Goal: Task Accomplishment & Management: Manage account settings

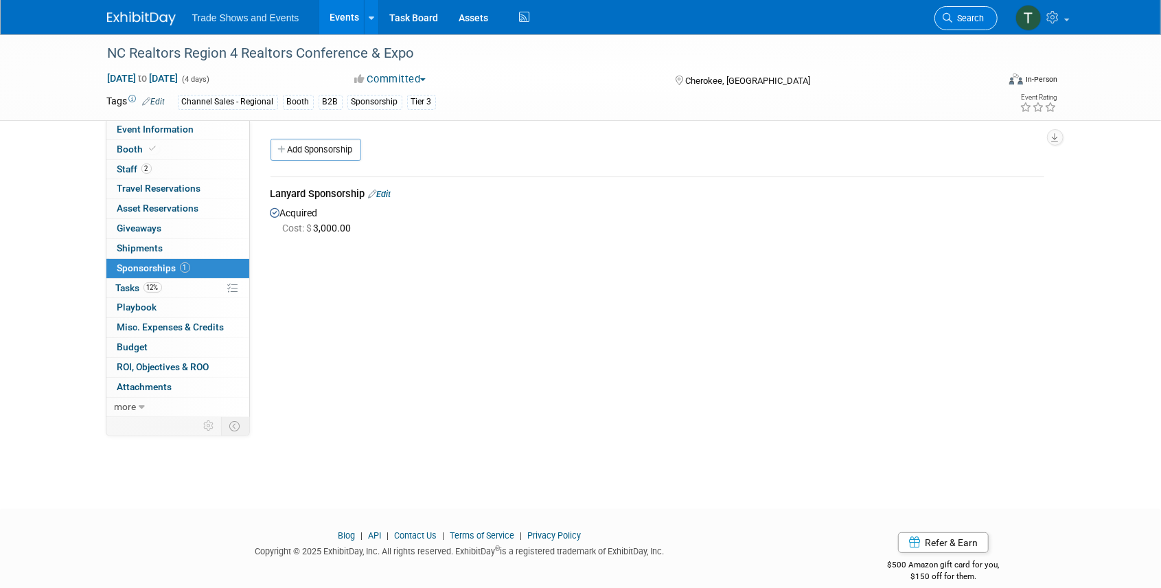
click at [979, 16] on span "Search" at bounding box center [969, 18] width 32 height 10
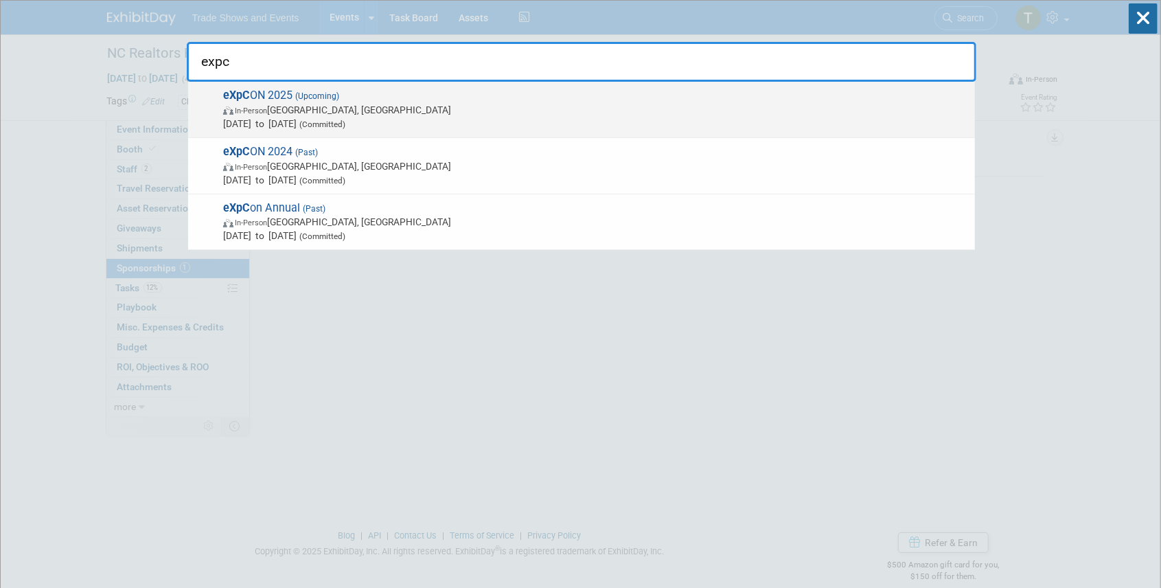
type input "expc"
click at [319, 94] on span "(Upcoming)" at bounding box center [316, 96] width 47 height 10
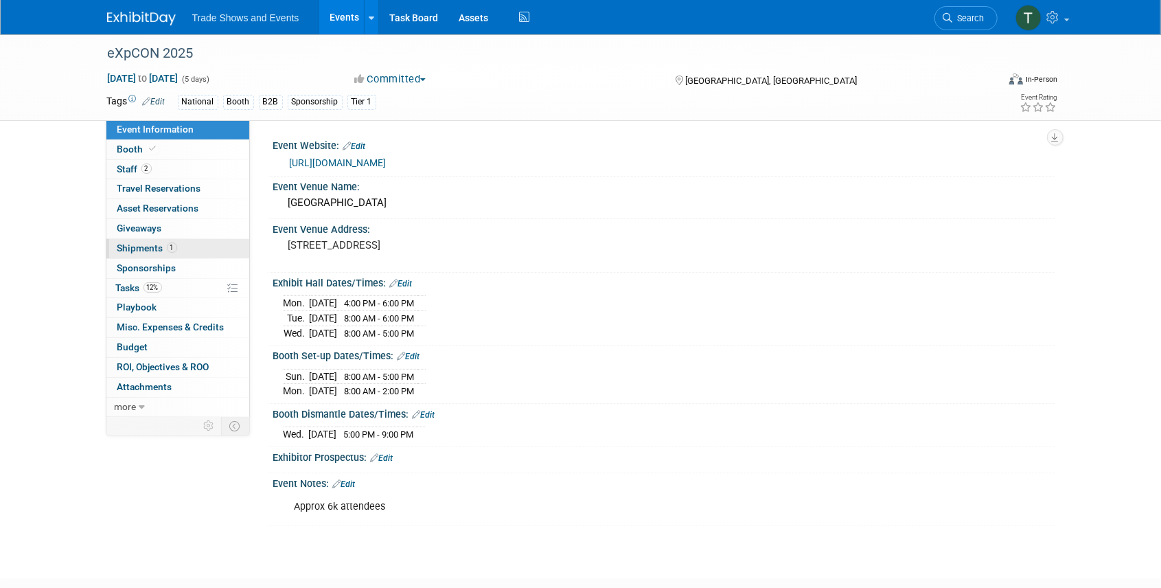
click at [158, 243] on span "Shipments 1" at bounding box center [147, 247] width 60 height 11
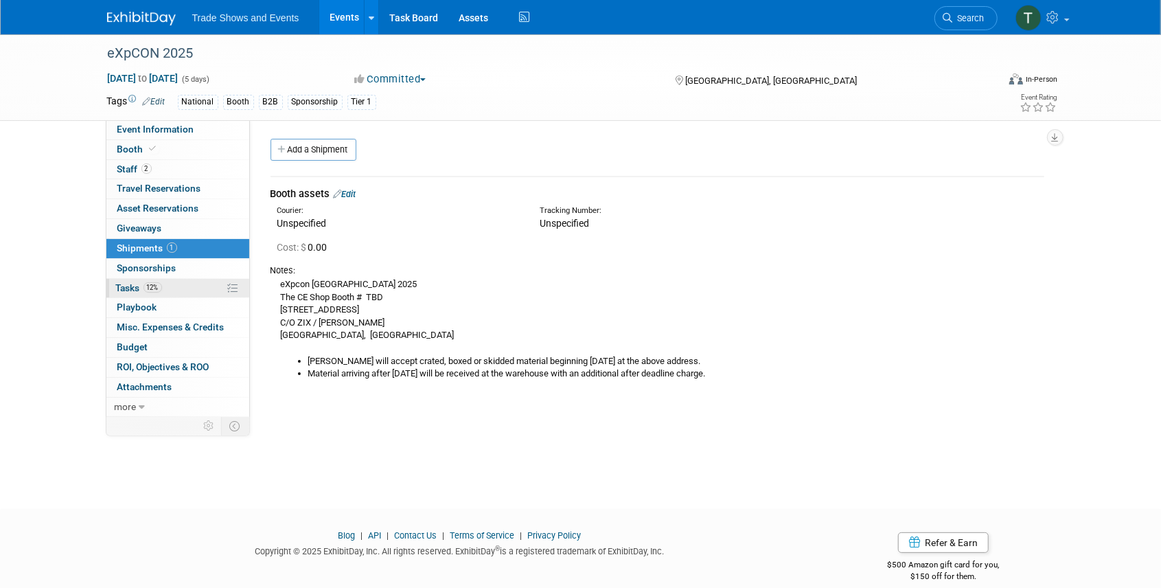
click at [141, 290] on span "Tasks 12%" at bounding box center [139, 287] width 46 height 11
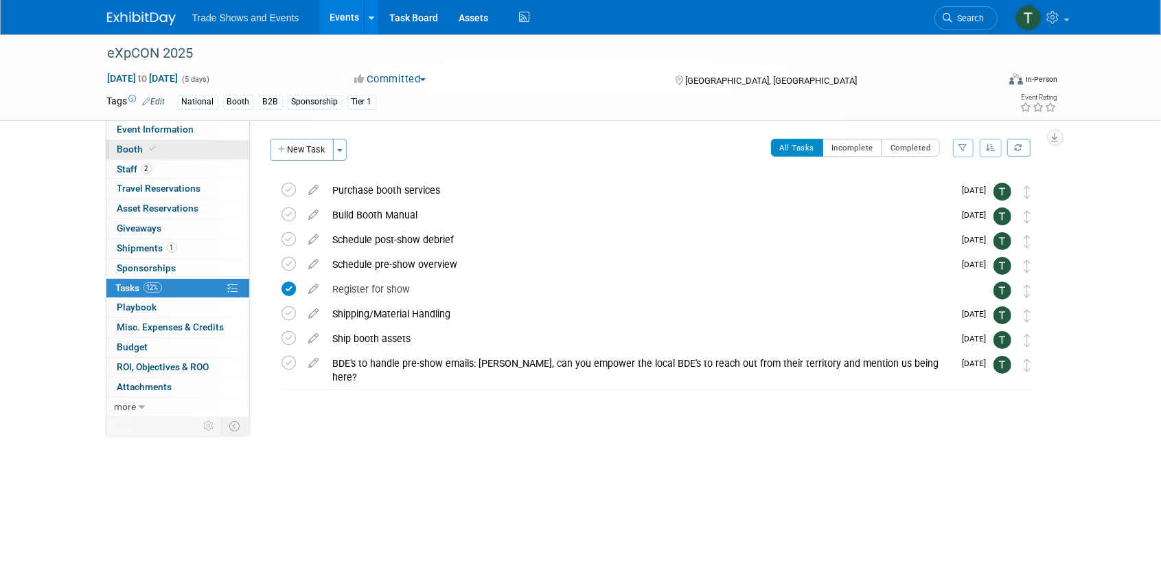
click at [136, 148] on span "Booth" at bounding box center [138, 149] width 42 height 11
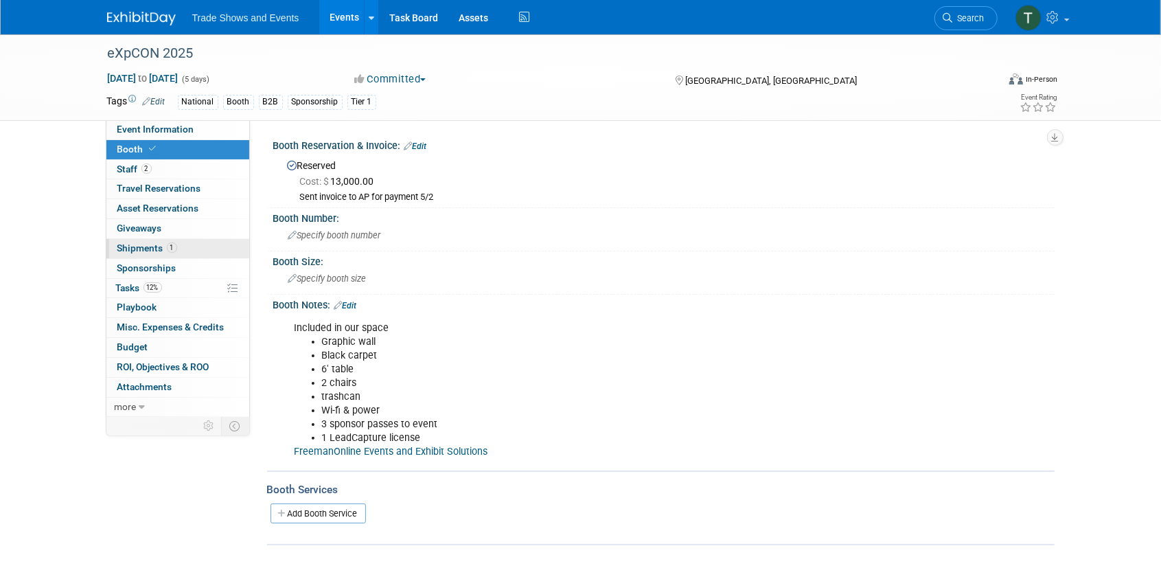
click at [128, 246] on span "Shipments 1" at bounding box center [147, 247] width 60 height 11
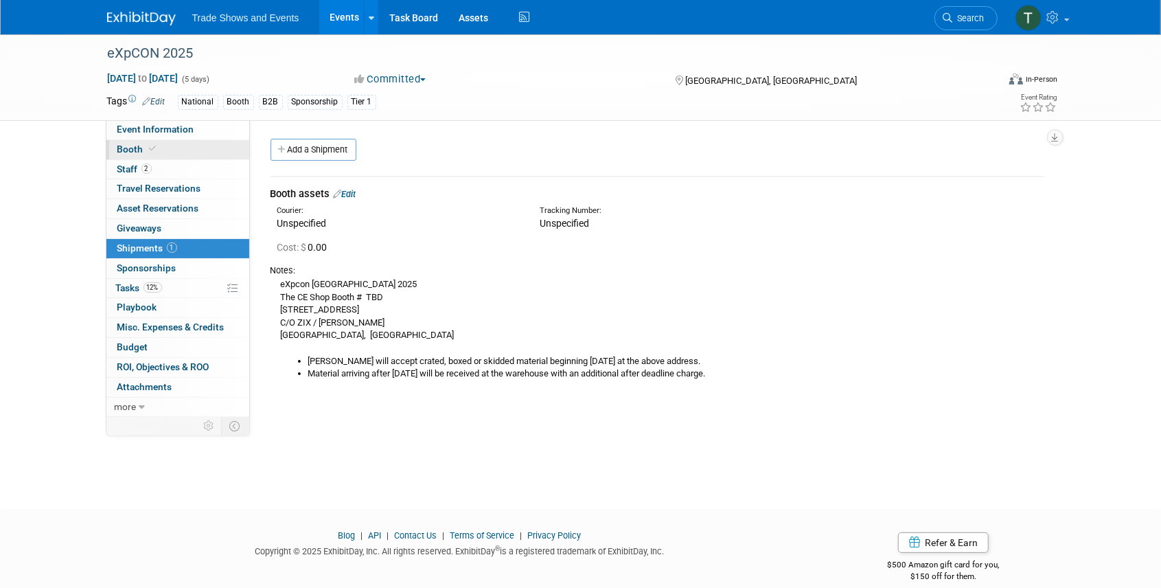
click at [147, 148] on span at bounding box center [153, 149] width 12 height 10
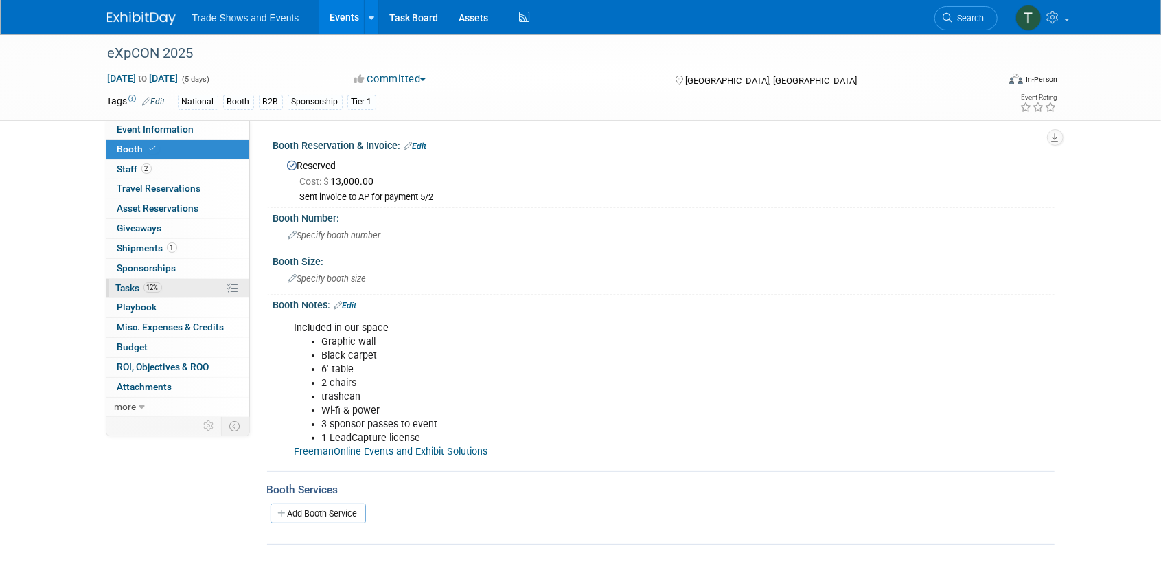
click at [130, 284] on span "Tasks 12%" at bounding box center [139, 287] width 46 height 11
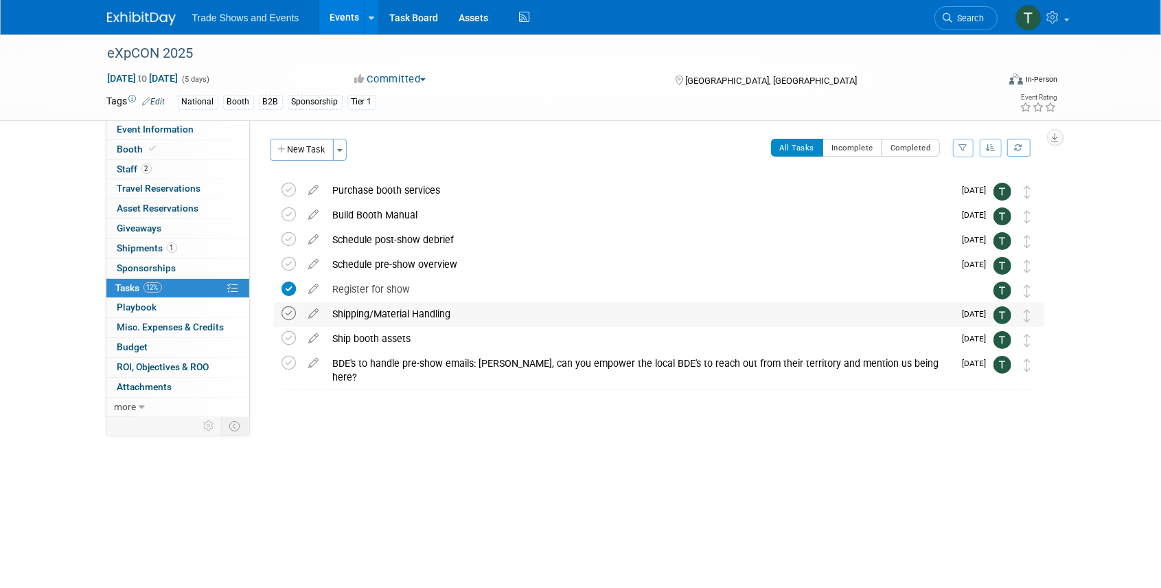
click at [290, 314] on icon at bounding box center [289, 313] width 14 height 14
click at [141, 242] on span "Shipments 1" at bounding box center [147, 247] width 60 height 11
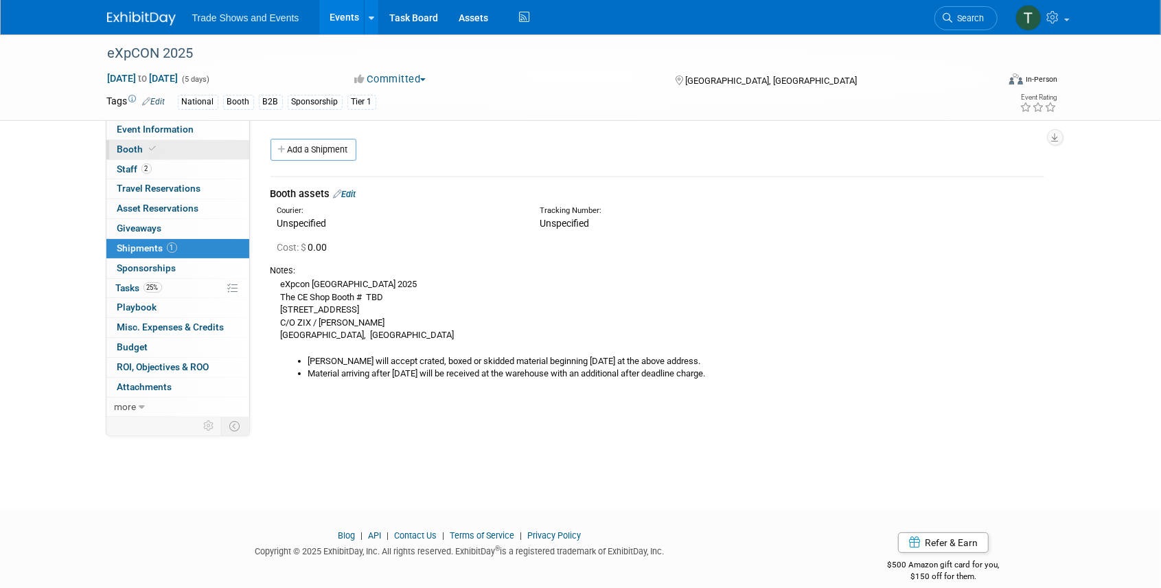
click at [130, 150] on span "Booth" at bounding box center [138, 149] width 42 height 11
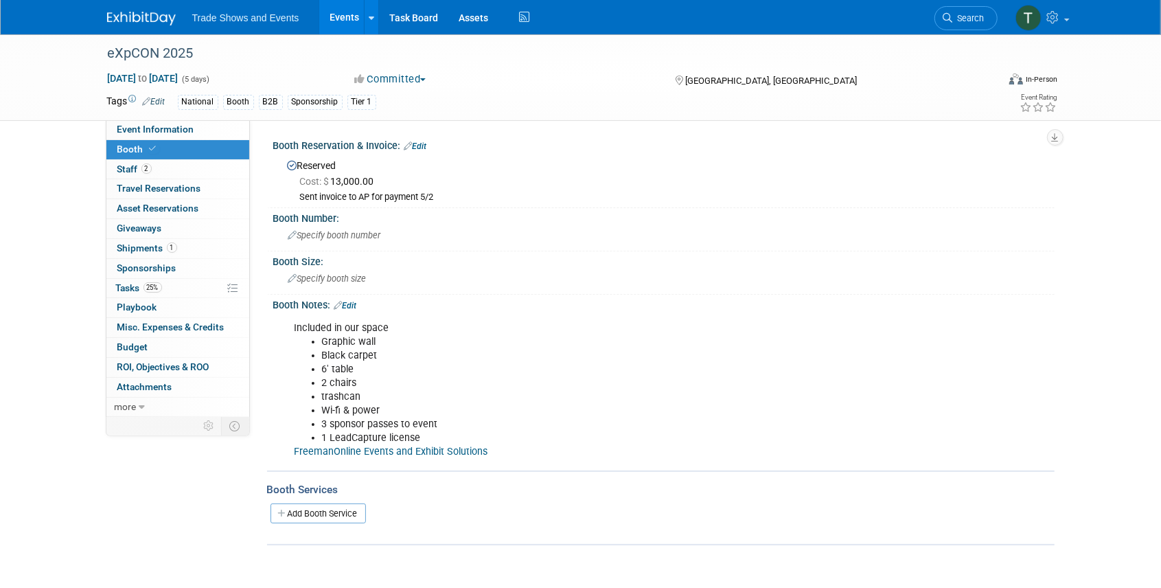
click at [353, 303] on link "Edit" at bounding box center [345, 306] width 23 height 10
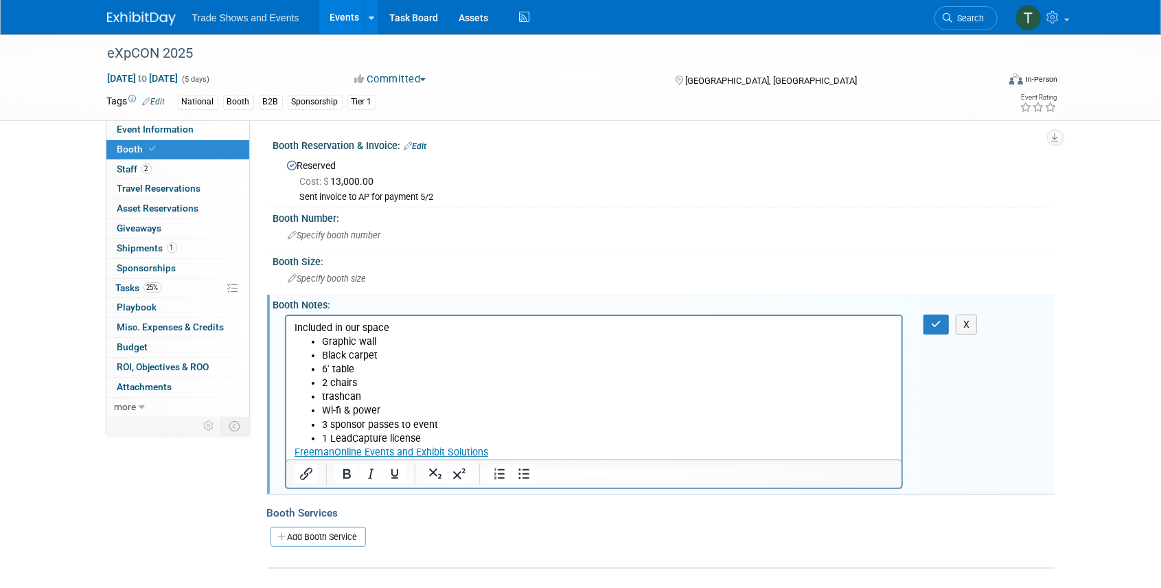
click at [427, 433] on li "1 LeadCapture license" at bounding box center [607, 438] width 573 height 14
click at [390, 412] on li "Wi-fi & power" at bounding box center [607, 410] width 573 height 14
click at [937, 320] on icon "button" at bounding box center [936, 324] width 10 height 10
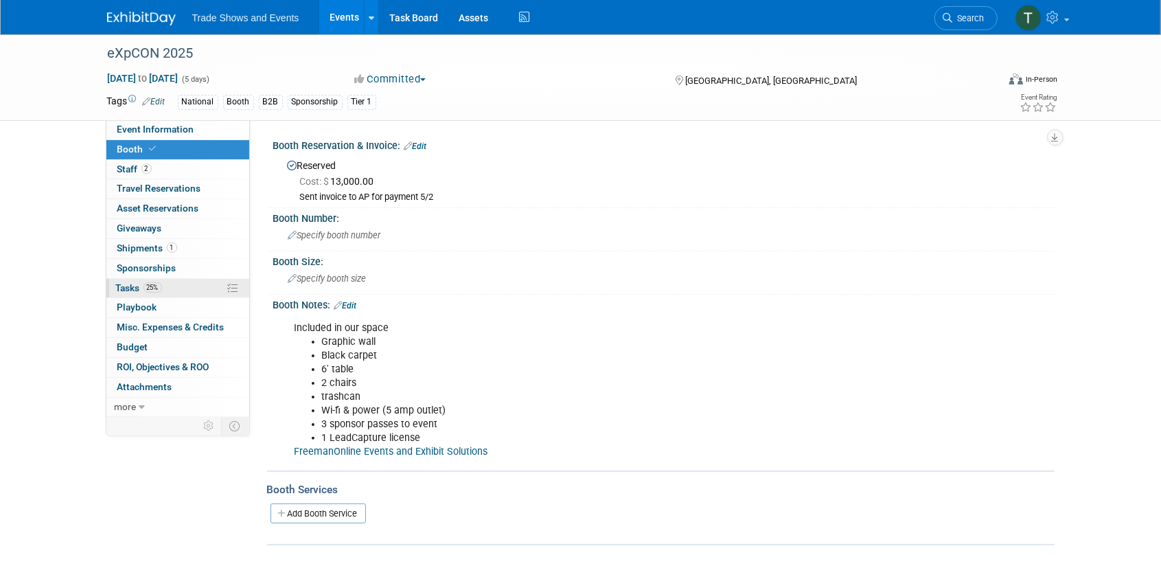
click at [132, 286] on span "Tasks 25%" at bounding box center [139, 287] width 46 height 11
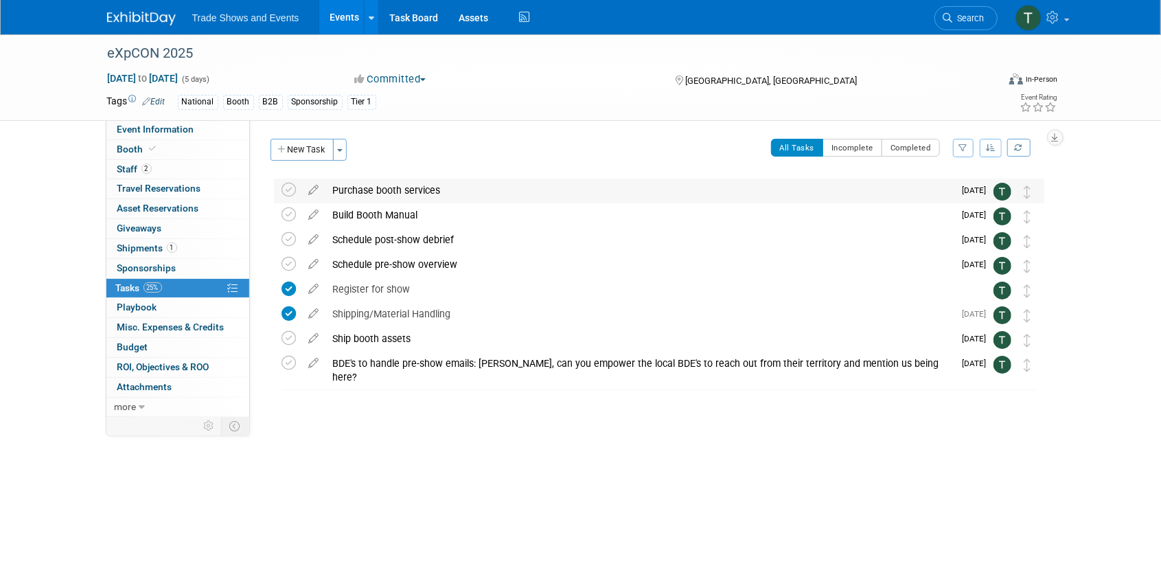
click at [338, 190] on div "Purchase booth services" at bounding box center [640, 190] width 628 height 23
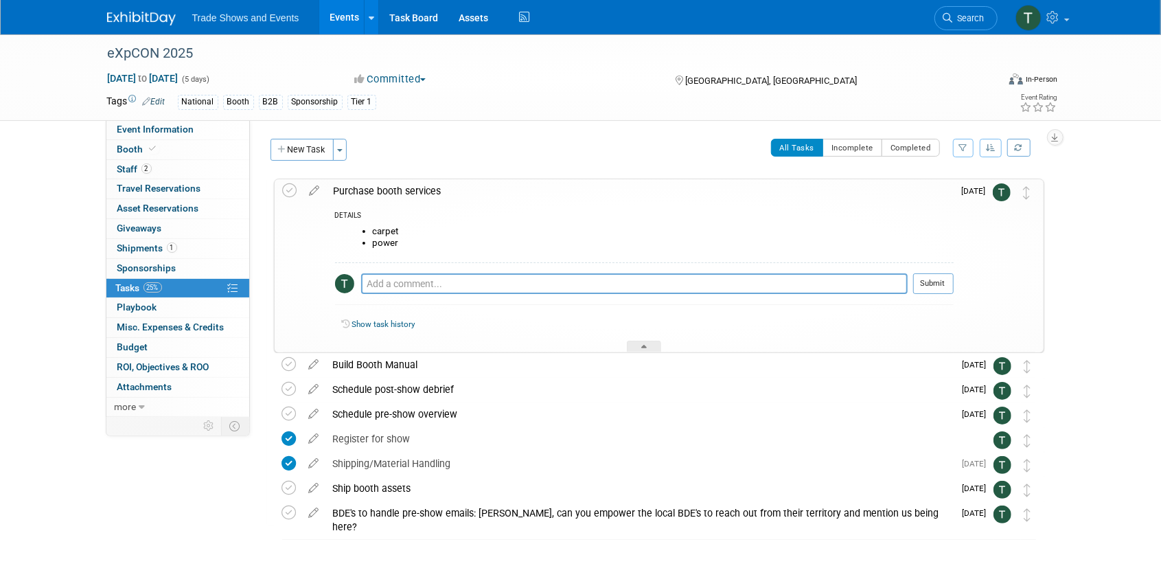
click at [338, 190] on div "Purchase booth services" at bounding box center [640, 190] width 627 height 23
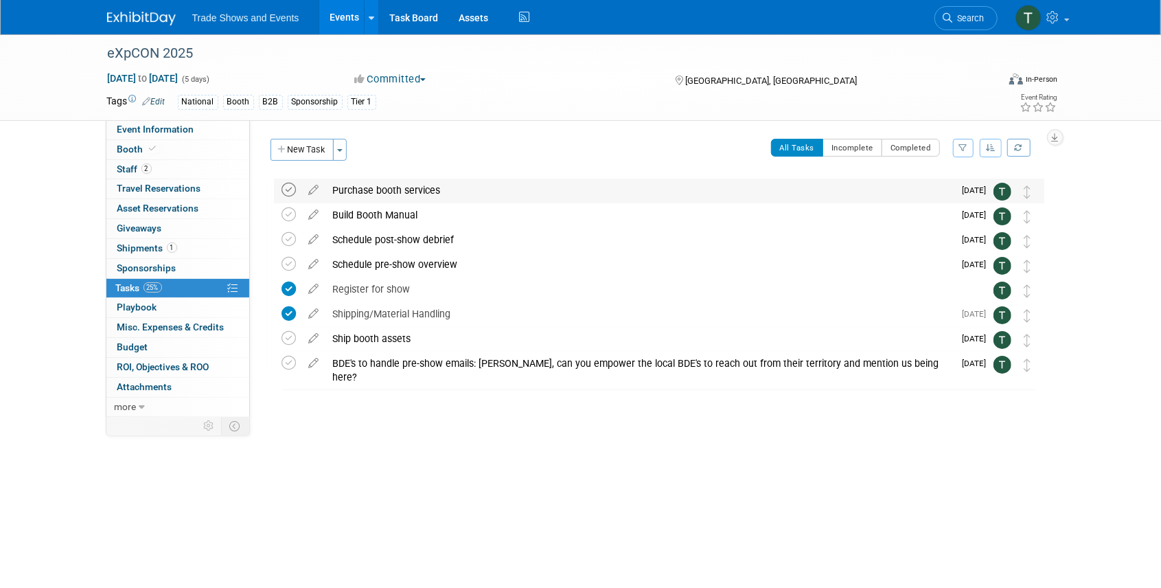
click at [293, 186] on icon at bounding box center [289, 190] width 14 height 14
click at [314, 187] on icon at bounding box center [314, 187] width 24 height 17
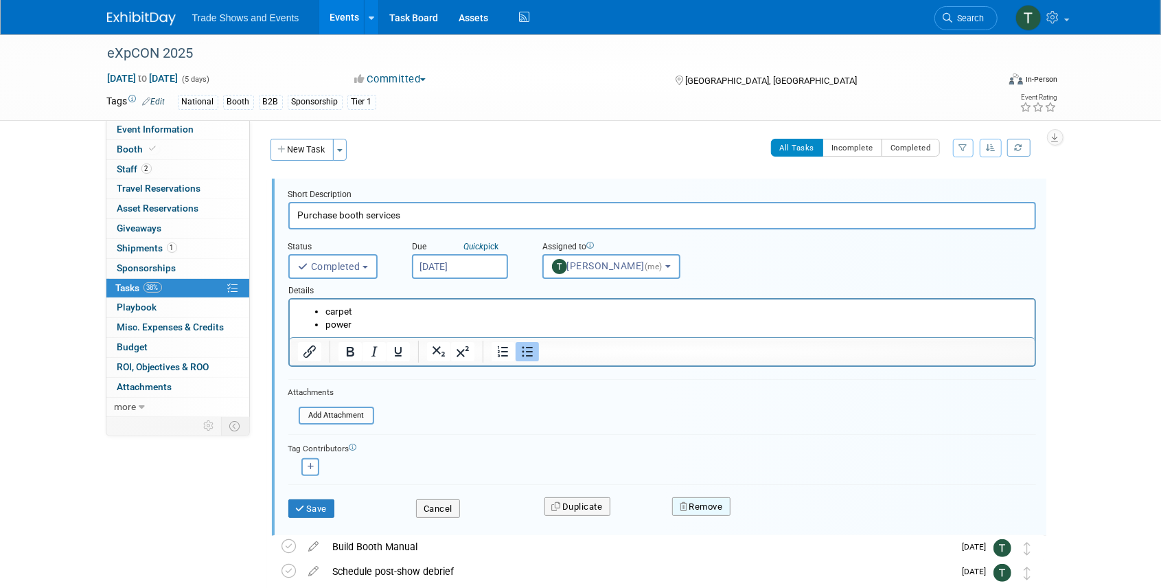
click at [693, 501] on button "Remove" at bounding box center [701, 506] width 58 height 19
click at [780, 516] on link "Yes" at bounding box center [778, 518] width 40 height 22
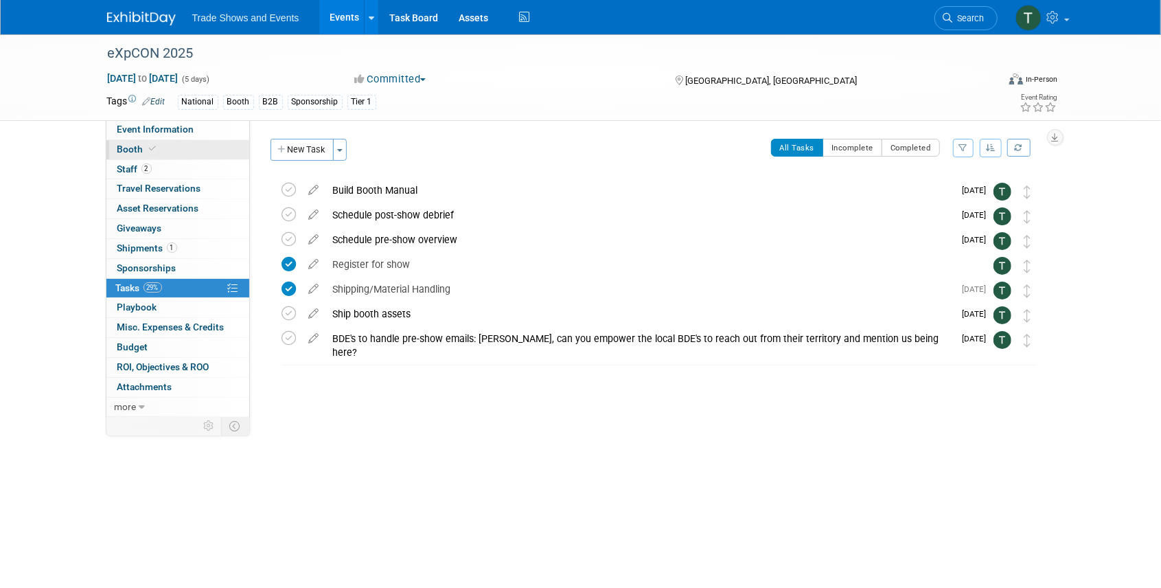
click at [136, 148] on span "Booth" at bounding box center [138, 149] width 42 height 11
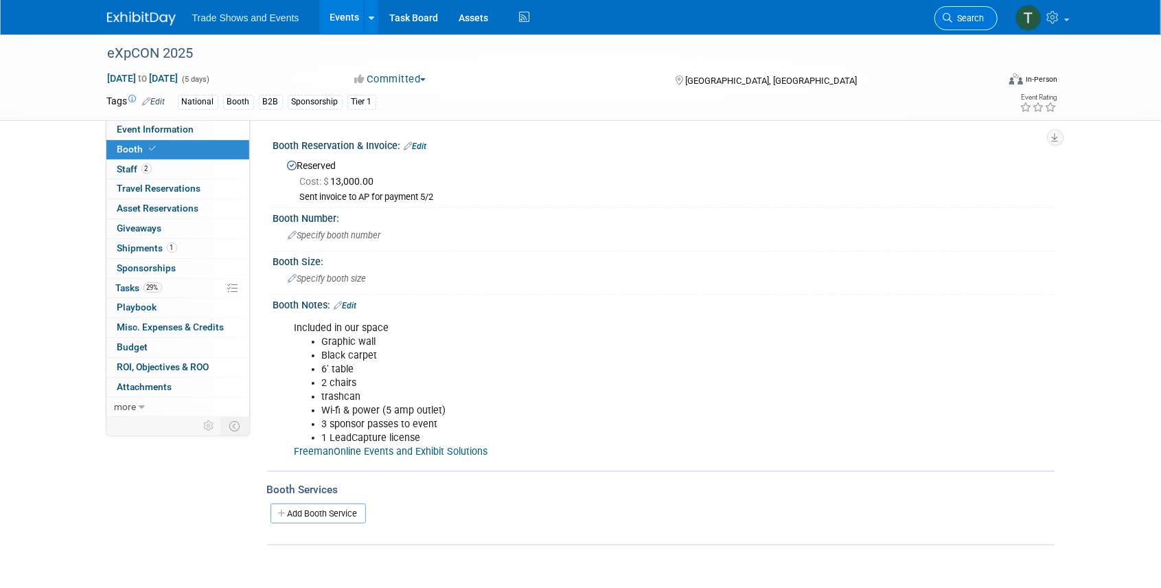
click at [968, 15] on span "Search" at bounding box center [969, 18] width 32 height 10
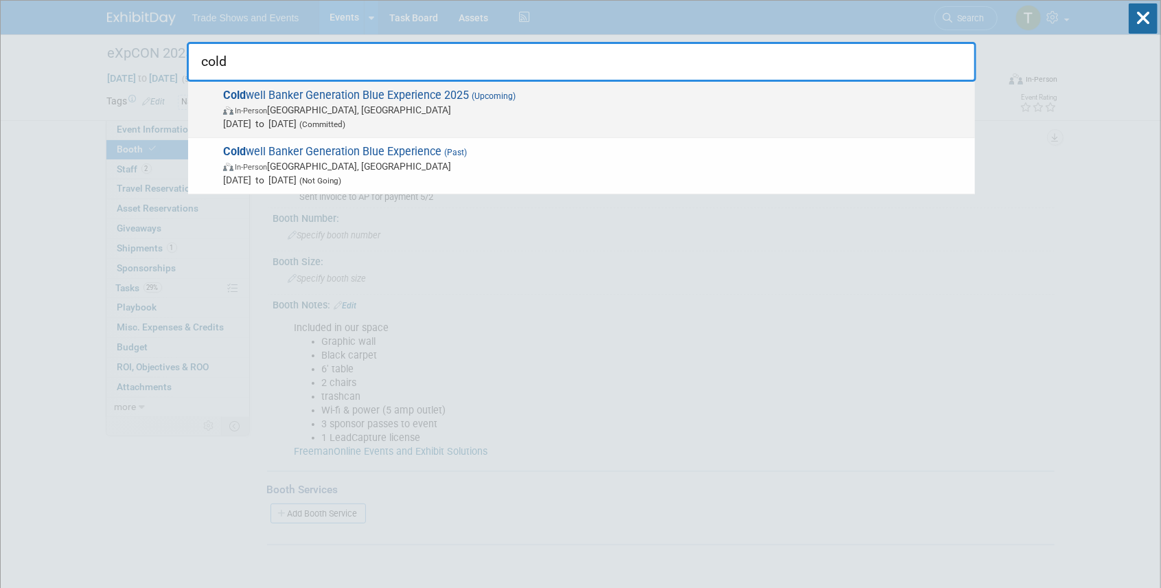
type input "cold"
click at [430, 95] on span "Cold well Banker Generation Blue Experience 2025 (Upcoming) In-Person Las Vegas…" at bounding box center [593, 110] width 749 height 42
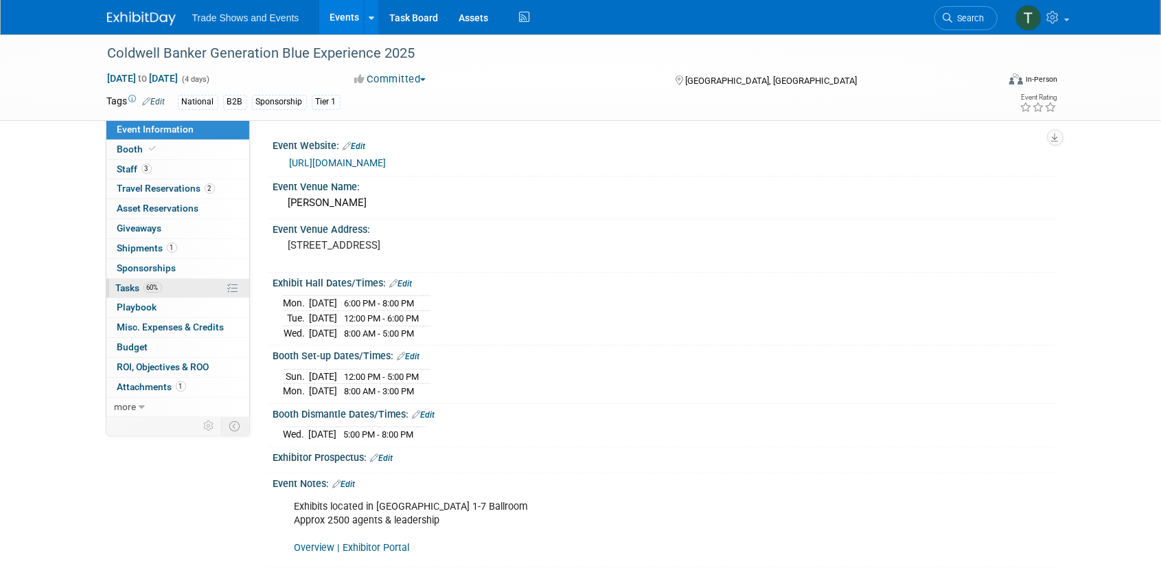
click at [124, 288] on span "Tasks 60%" at bounding box center [139, 287] width 46 height 11
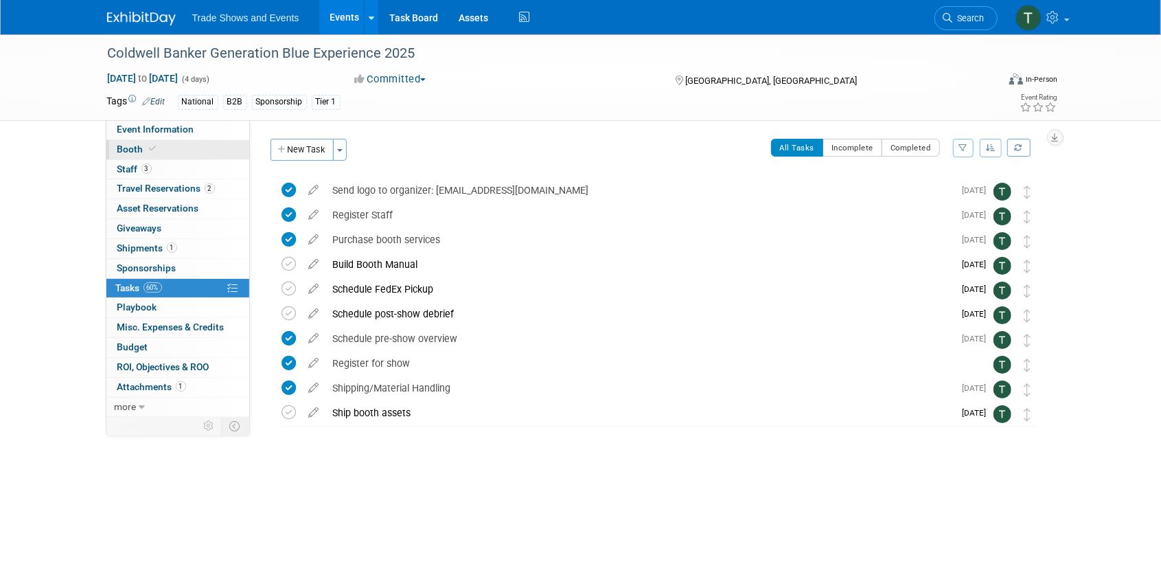
click at [130, 149] on span "Booth" at bounding box center [138, 149] width 42 height 11
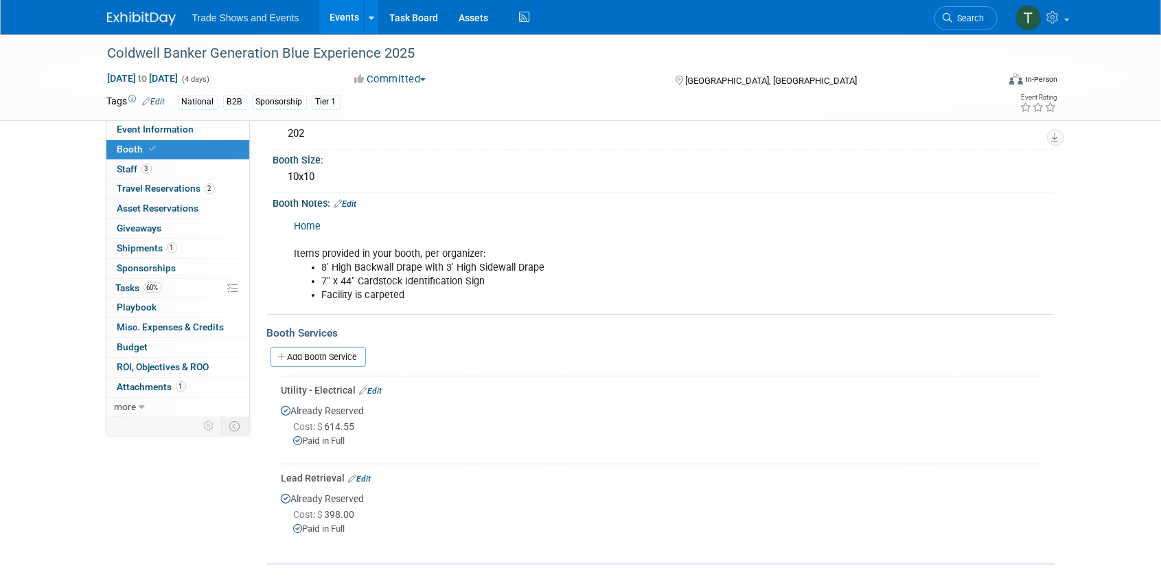
scroll to position [133, 0]
click at [992, 16] on link "Search" at bounding box center [966, 18] width 63 height 24
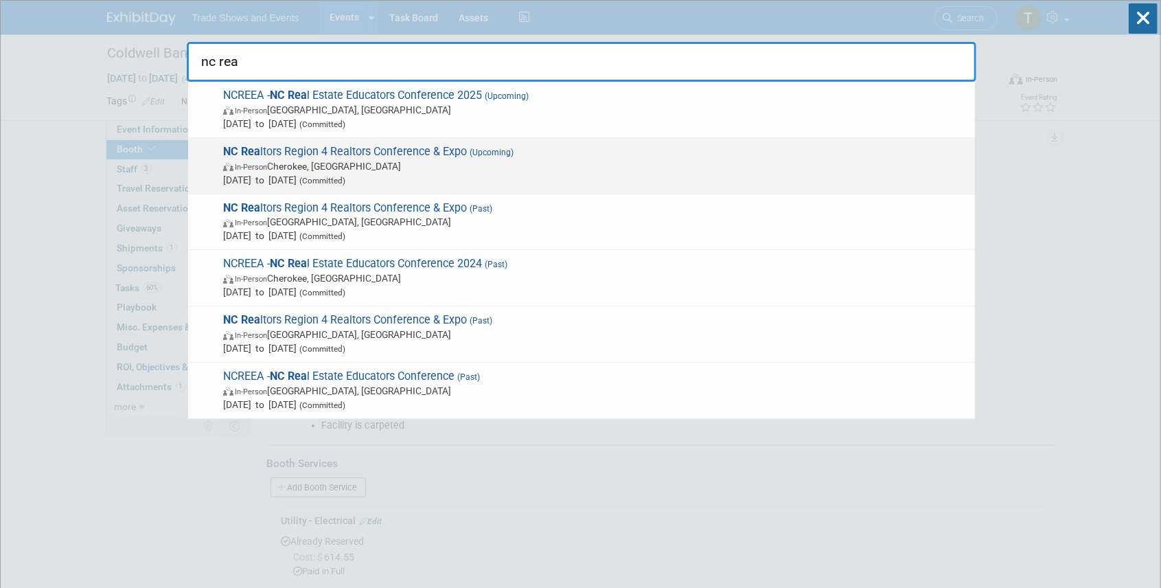
type input "nc rea"
click at [383, 148] on span "NC Rea ltors Region 4 Realtors Conference & Expo (Upcoming) In-Person Cherokee,…" at bounding box center [593, 166] width 749 height 42
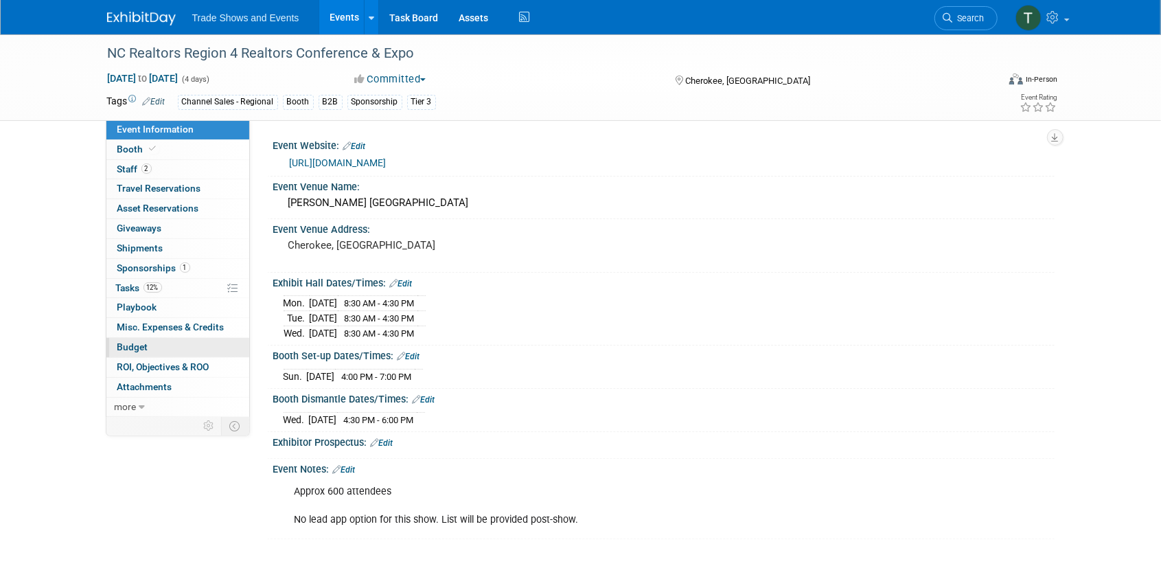
click at [133, 342] on span "Budget" at bounding box center [132, 346] width 31 height 11
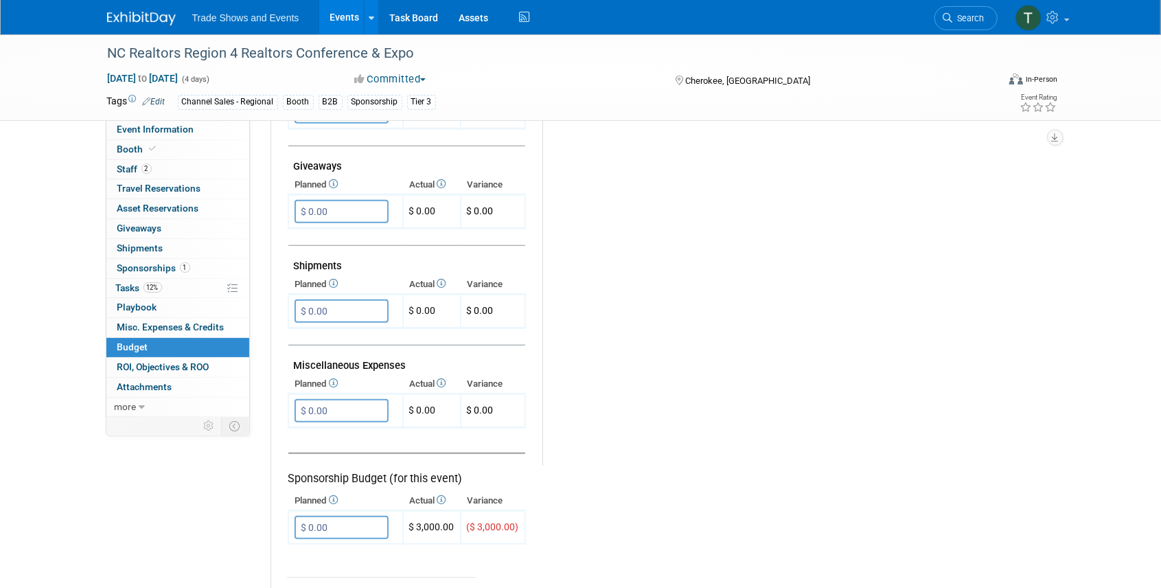
scroll to position [687, 0]
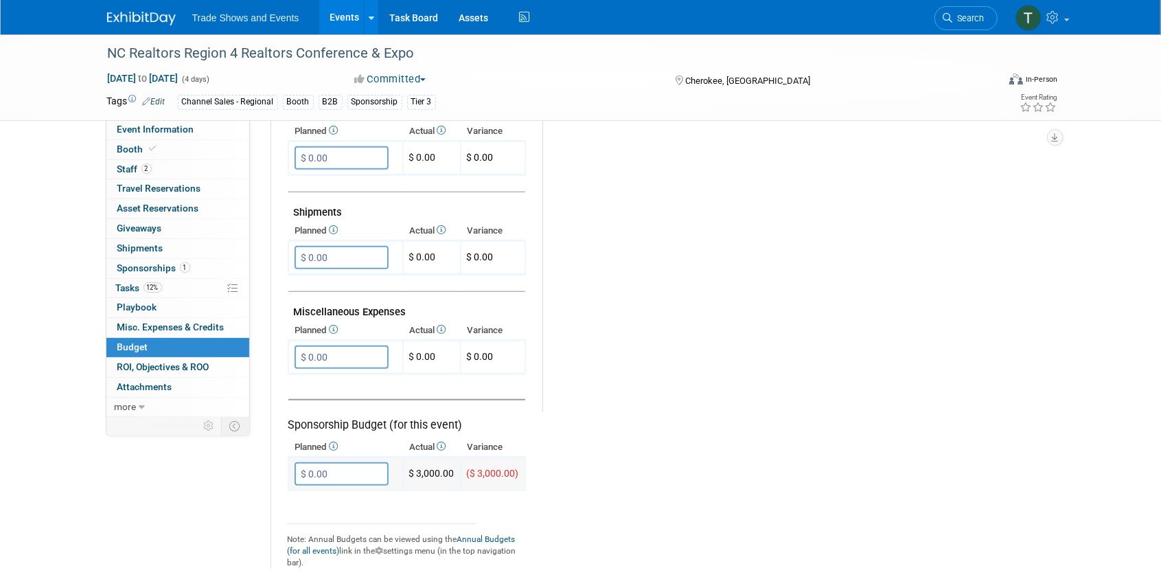
click at [347, 468] on input "$ 0.00" at bounding box center [342, 473] width 94 height 23
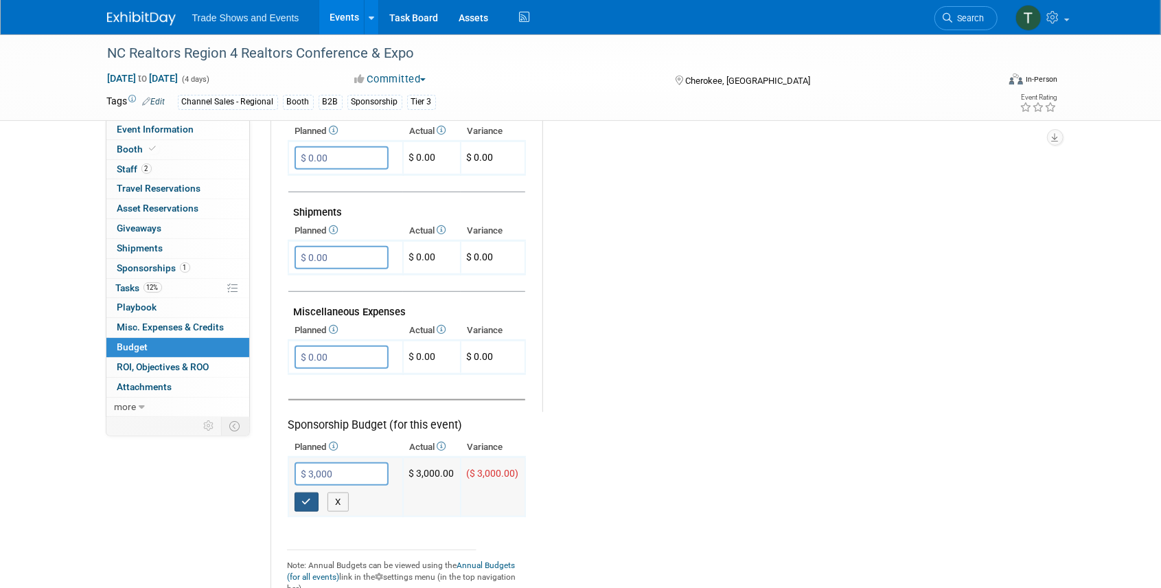
type input "$ 3,000.00"
click at [313, 498] on button "button" at bounding box center [307, 501] width 25 height 19
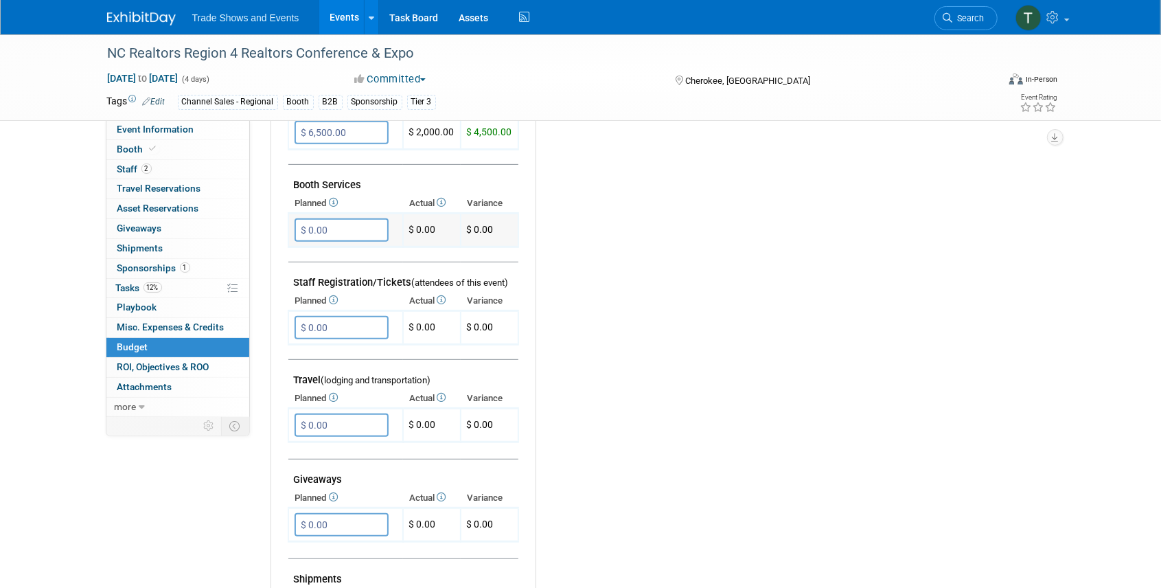
scroll to position [229, 0]
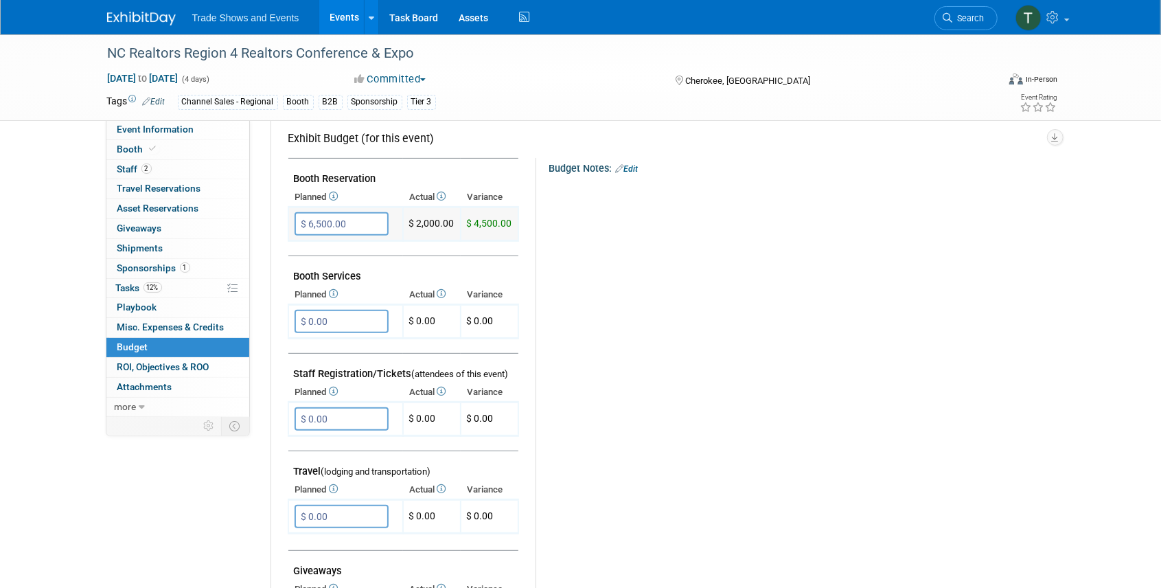
click at [326, 222] on input "$ 6,500.00" at bounding box center [342, 223] width 94 height 23
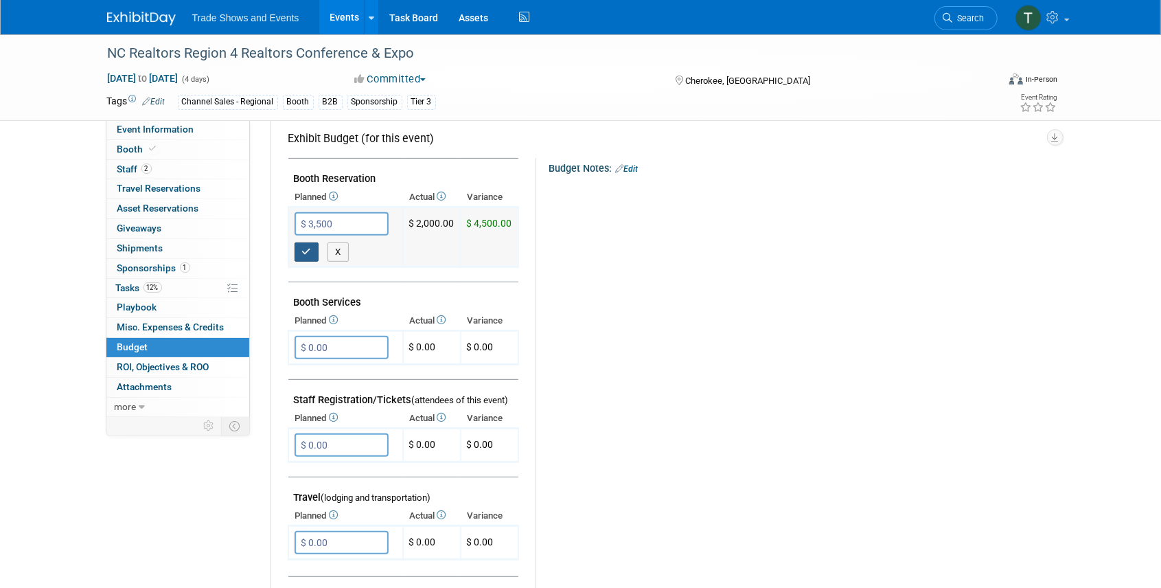
type input "$ 3,500.00"
click at [308, 247] on icon "button" at bounding box center [307, 251] width 10 height 9
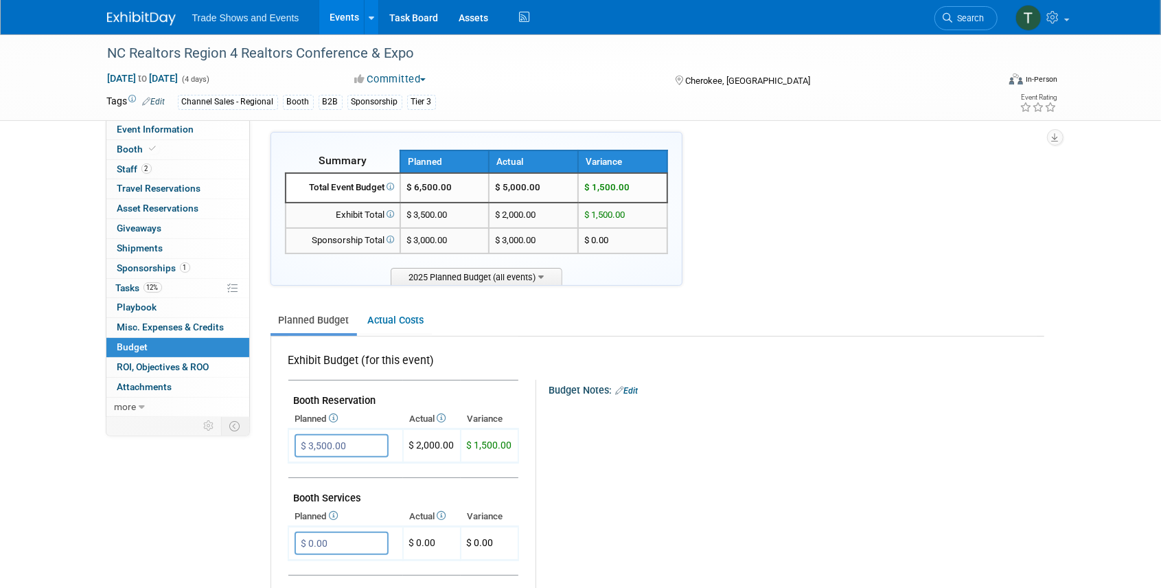
scroll to position [0, 0]
